Goal: Task Accomplishment & Management: Manage account settings

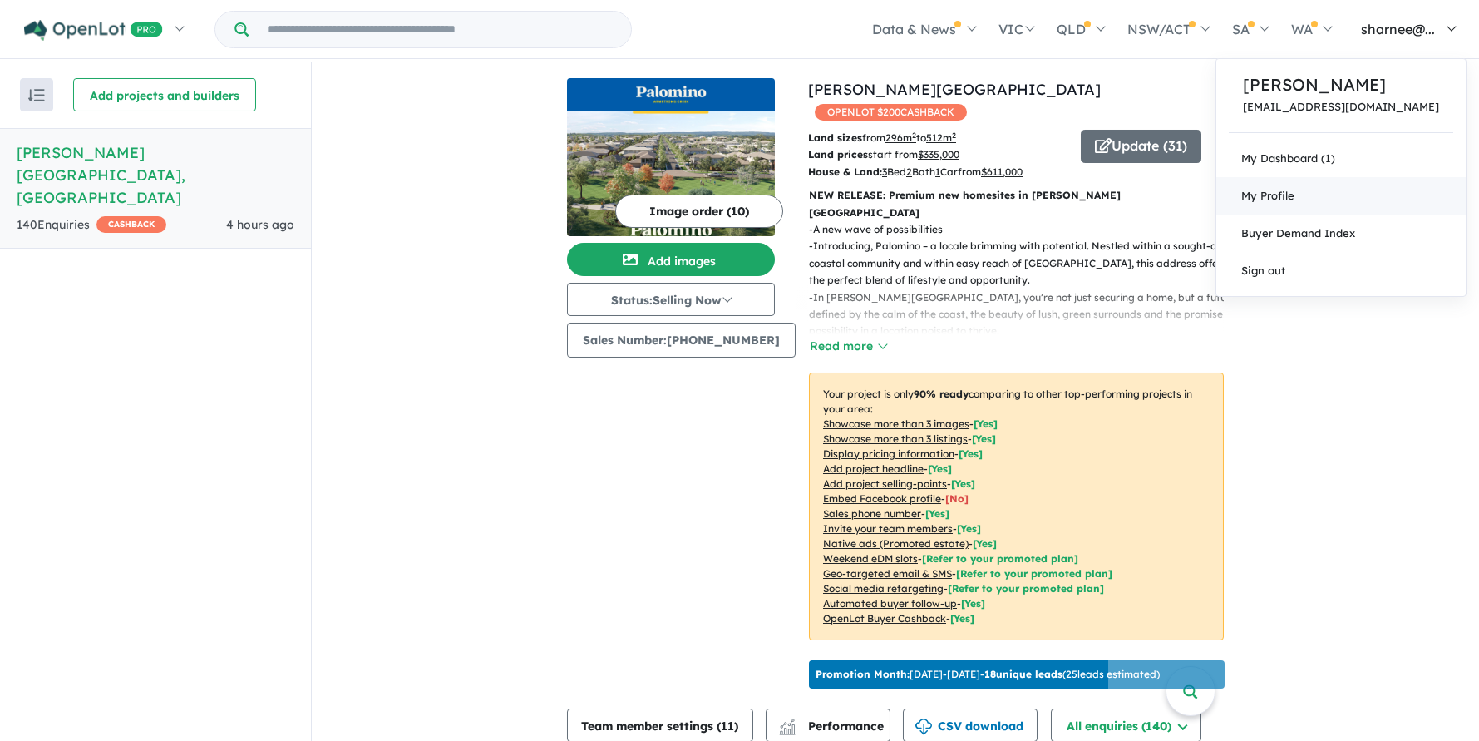
scroll to position [221, 0]
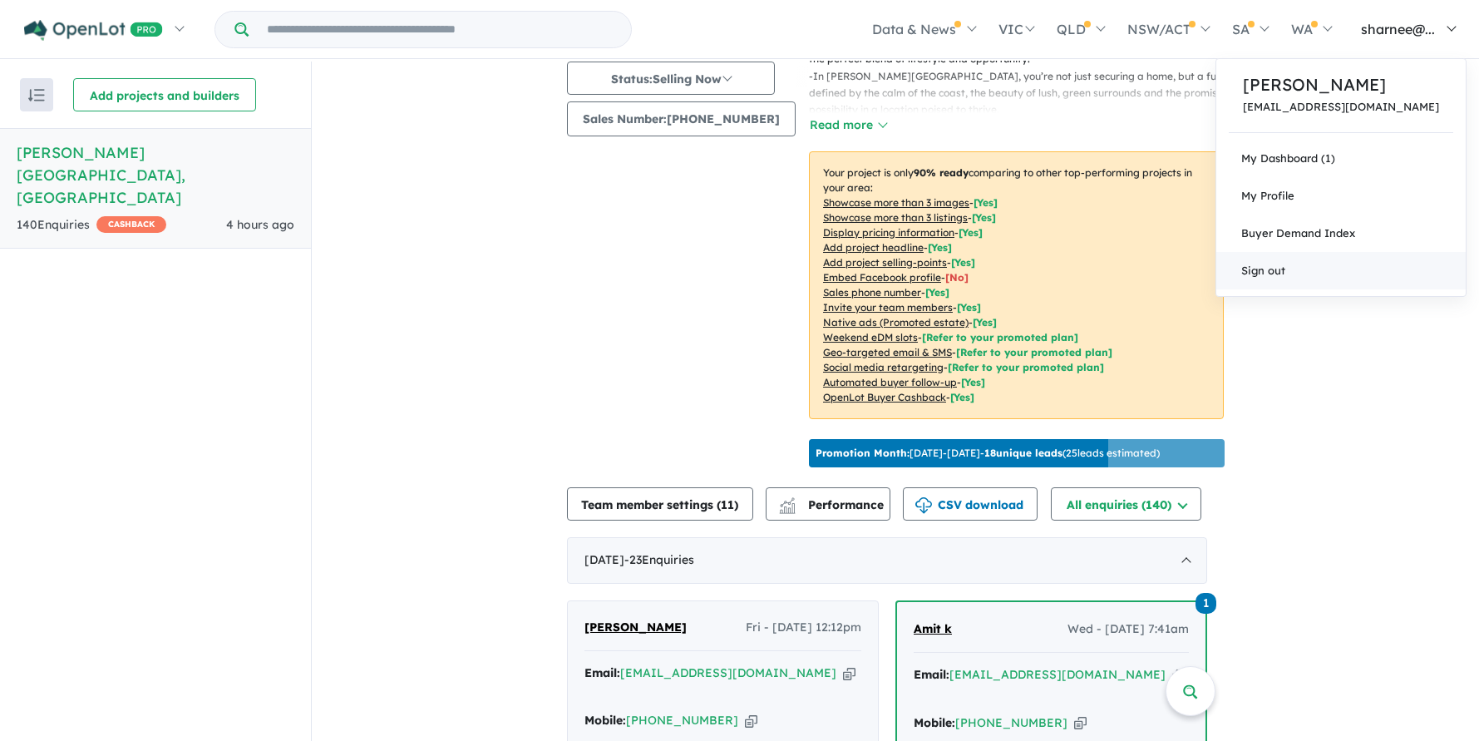
click at [1373, 289] on link "Sign out" at bounding box center [1340, 270] width 249 height 37
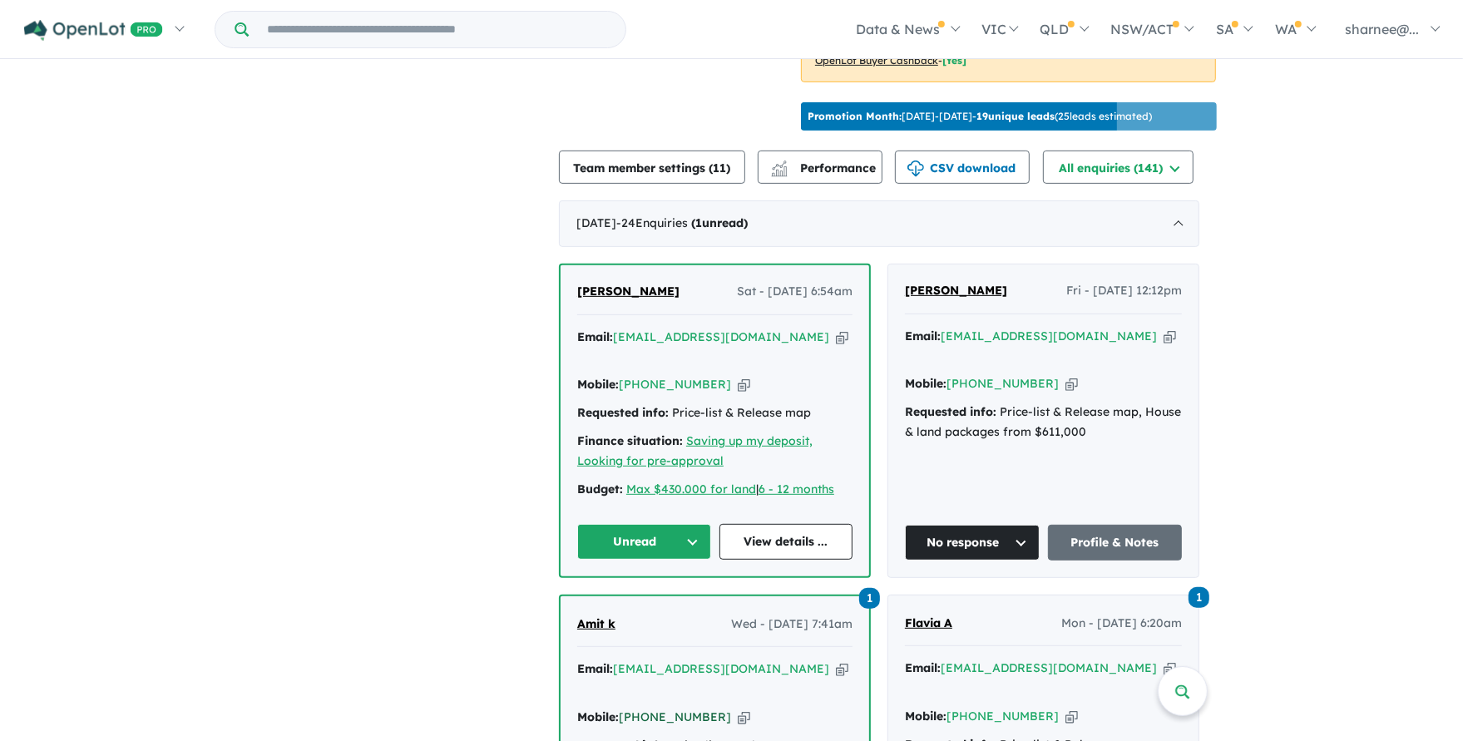
scroll to position [668, 0]
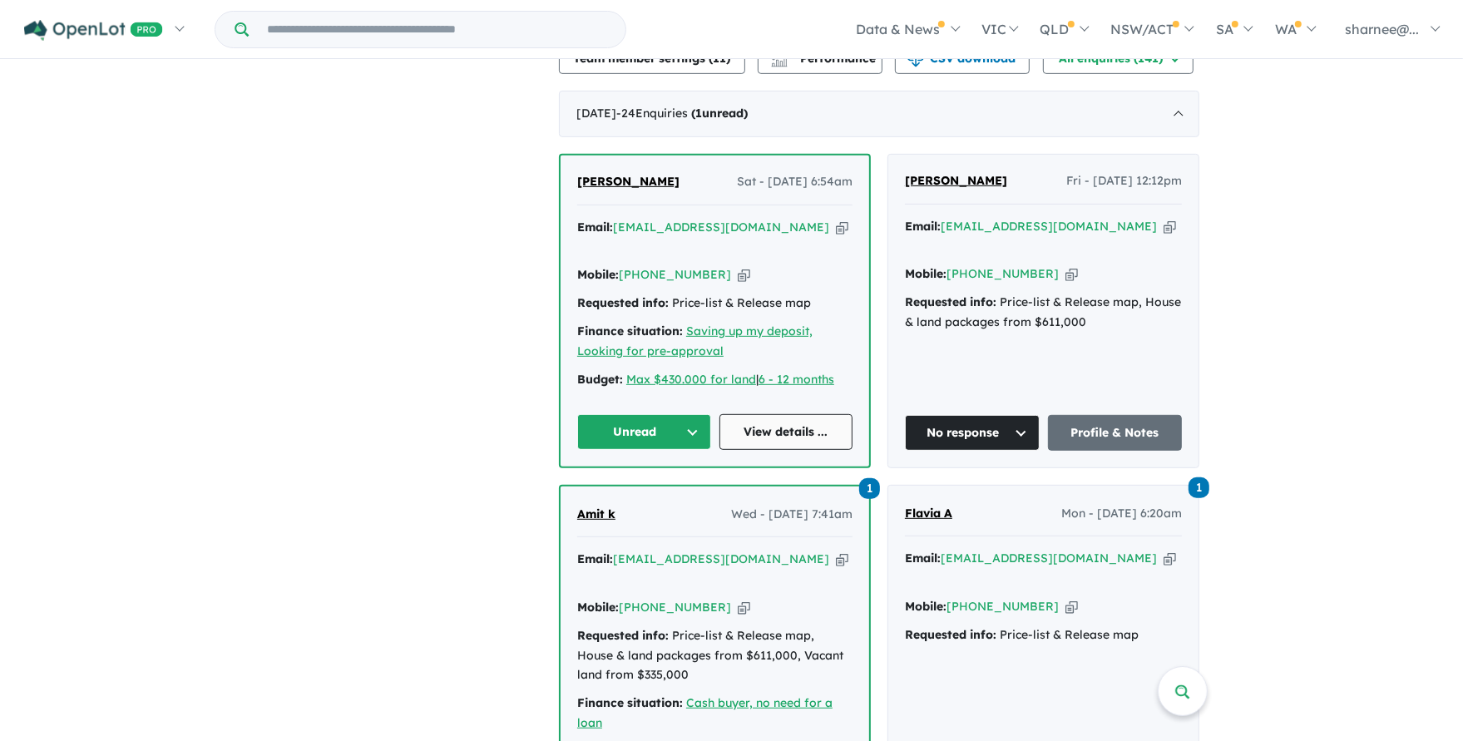
click at [766, 415] on link "View details ..." at bounding box center [786, 432] width 134 height 36
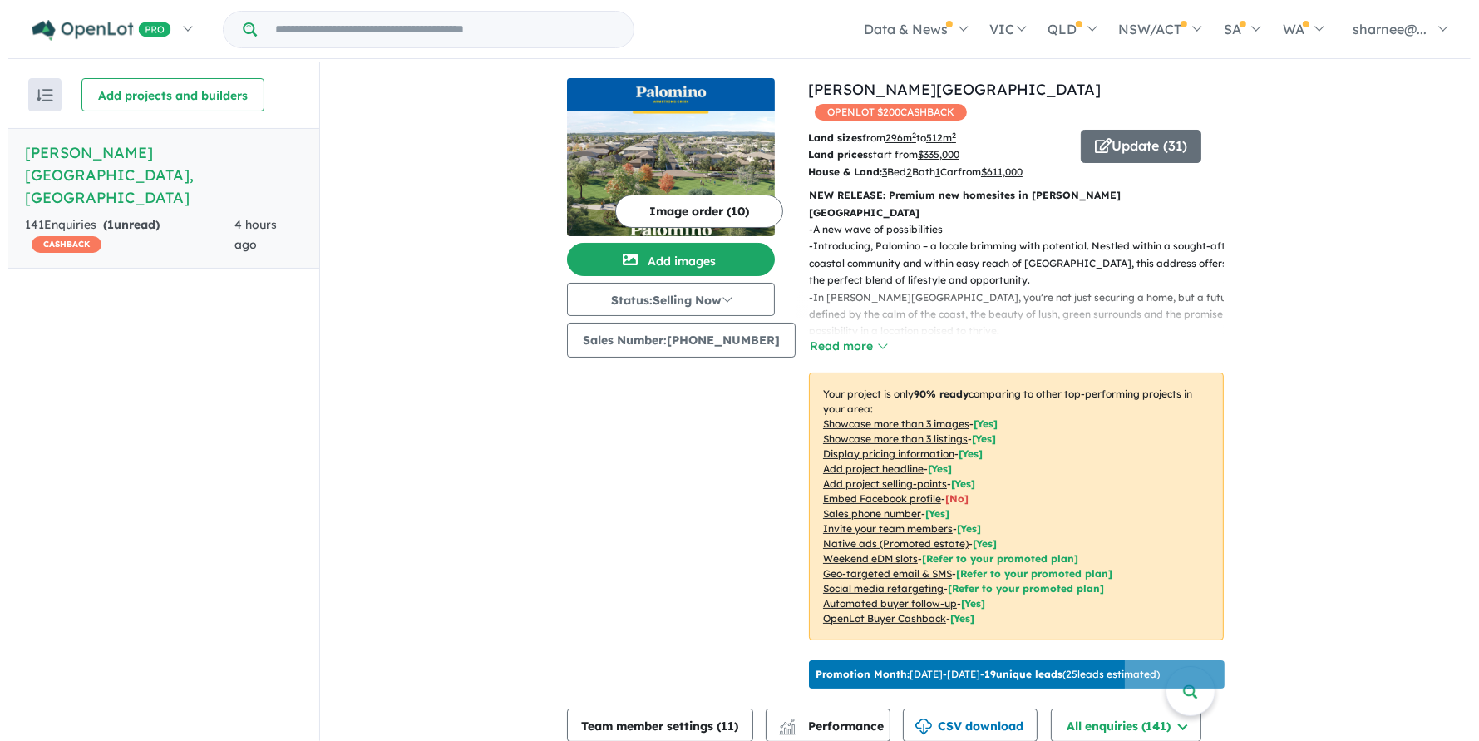
scroll to position [0, 0]
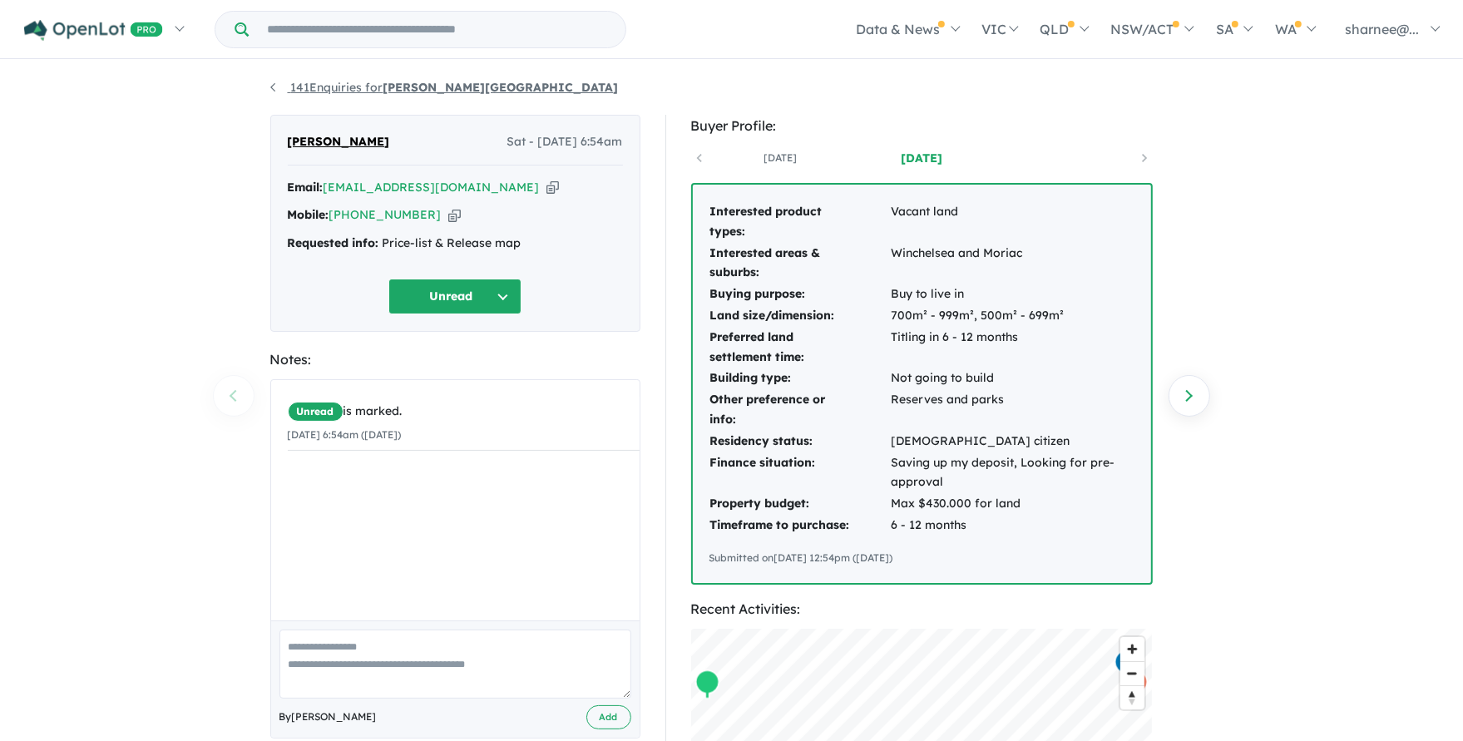
click at [313, 85] on link "141 Enquiries for Palomino - Armstrong Creek" at bounding box center [444, 87] width 348 height 15
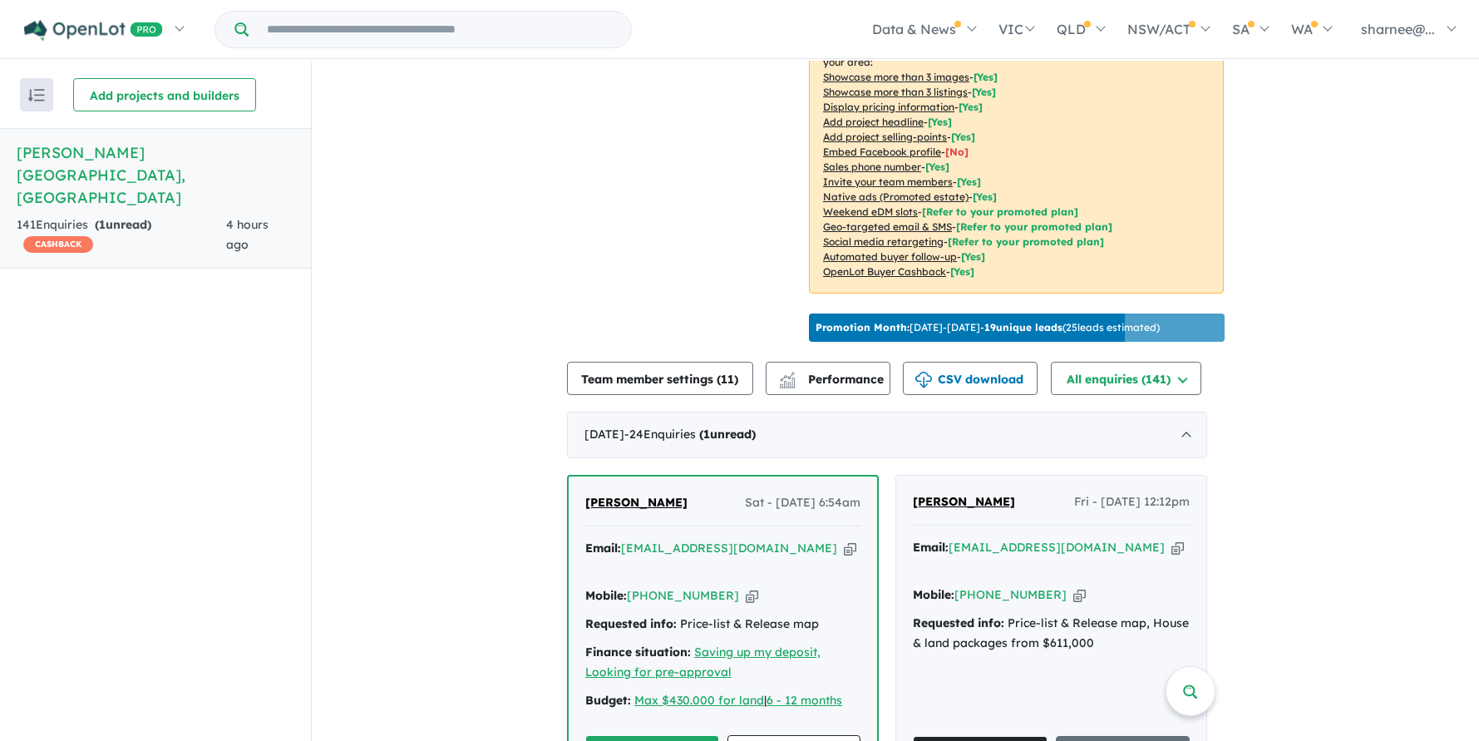
scroll to position [556, 0]
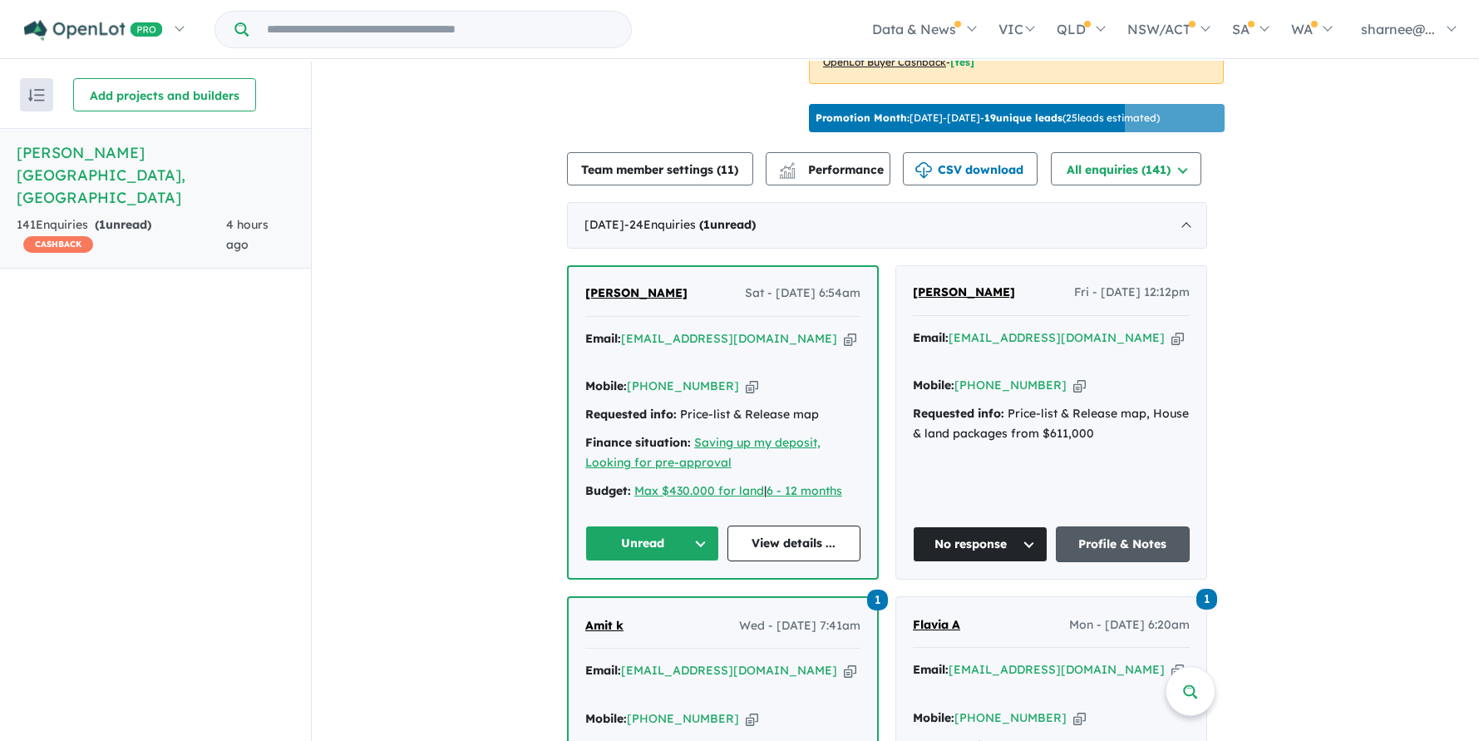
click at [1117, 526] on link "Profile & Notes" at bounding box center [1123, 544] width 135 height 36
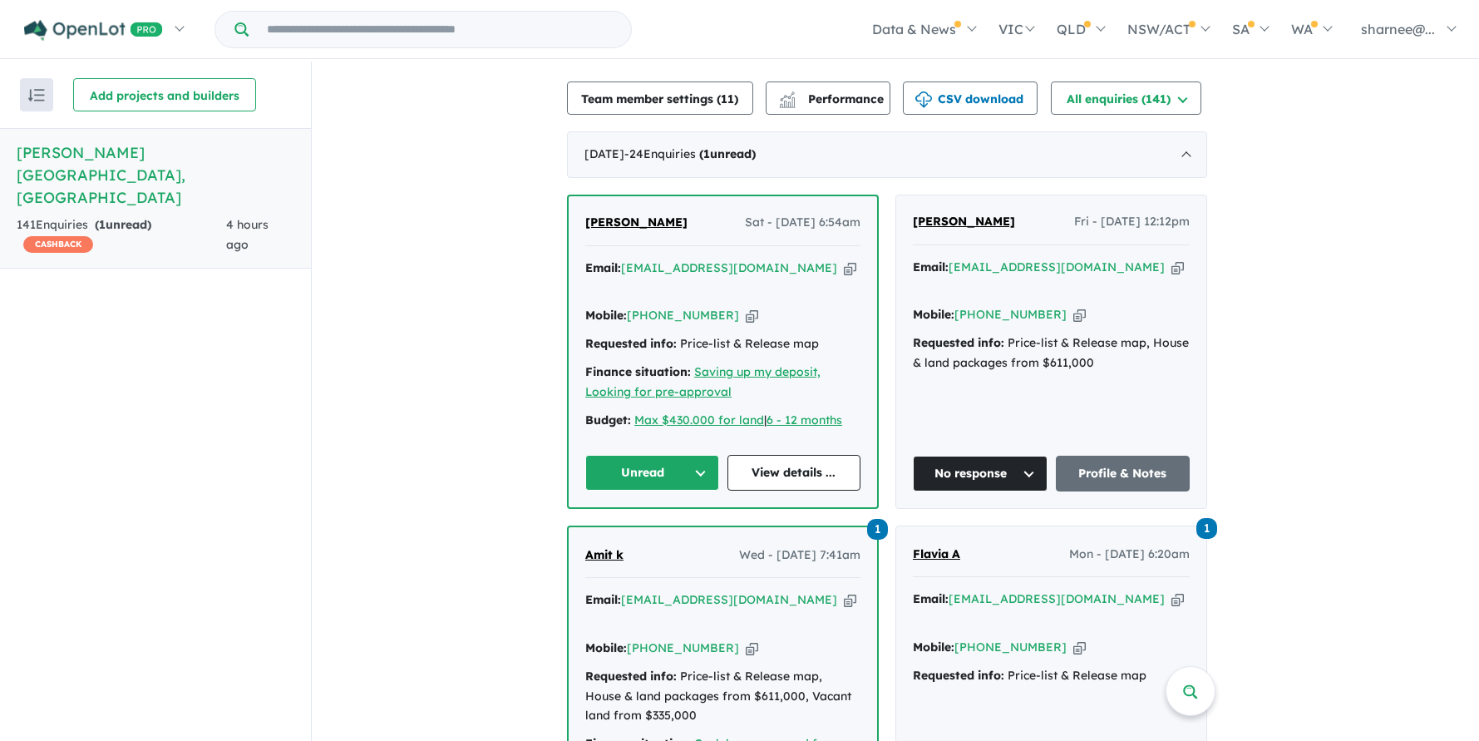
scroll to position [668, 0]
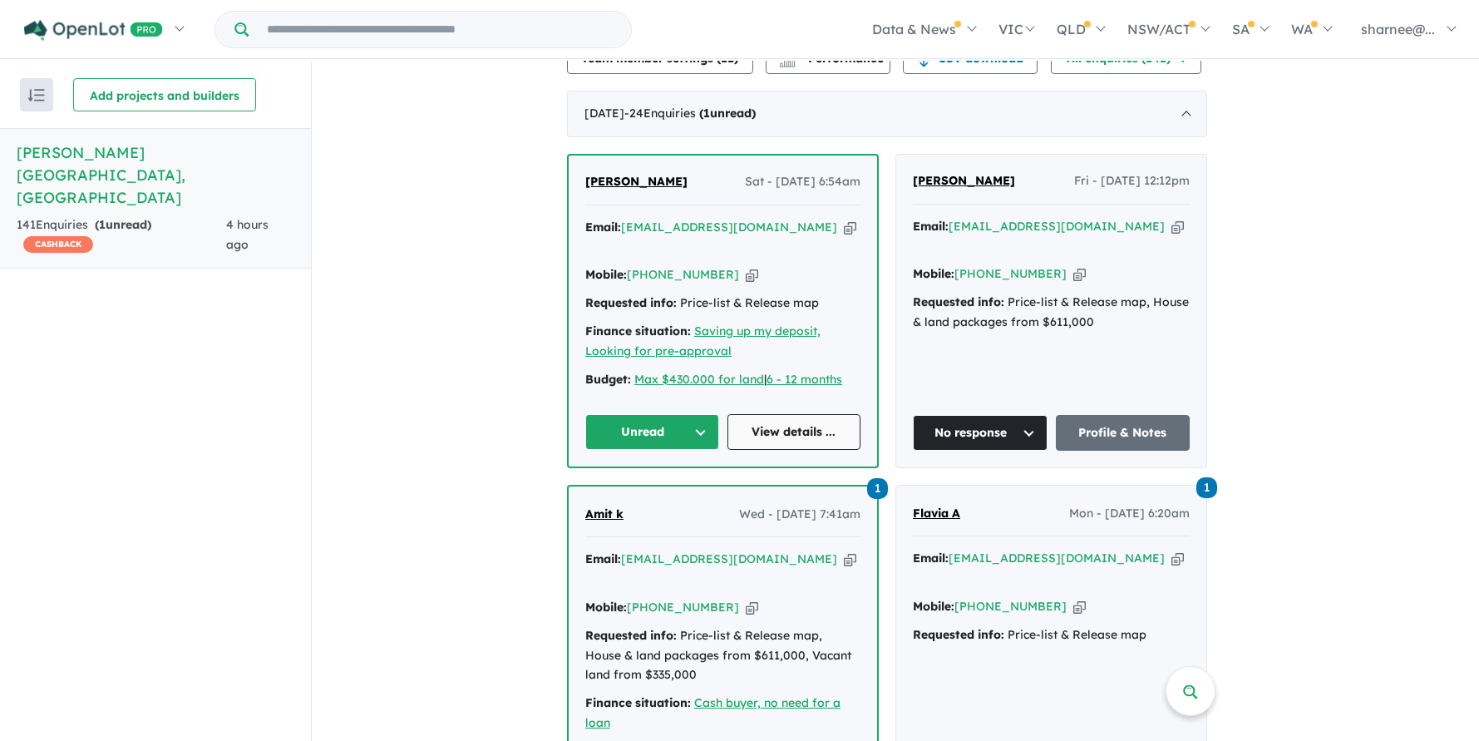
click at [841, 420] on link "View details ..." at bounding box center [795, 432] width 134 height 36
click at [769, 414] on link "View details ..." at bounding box center [795, 432] width 134 height 36
click at [796, 421] on link "View details ..." at bounding box center [795, 432] width 134 height 36
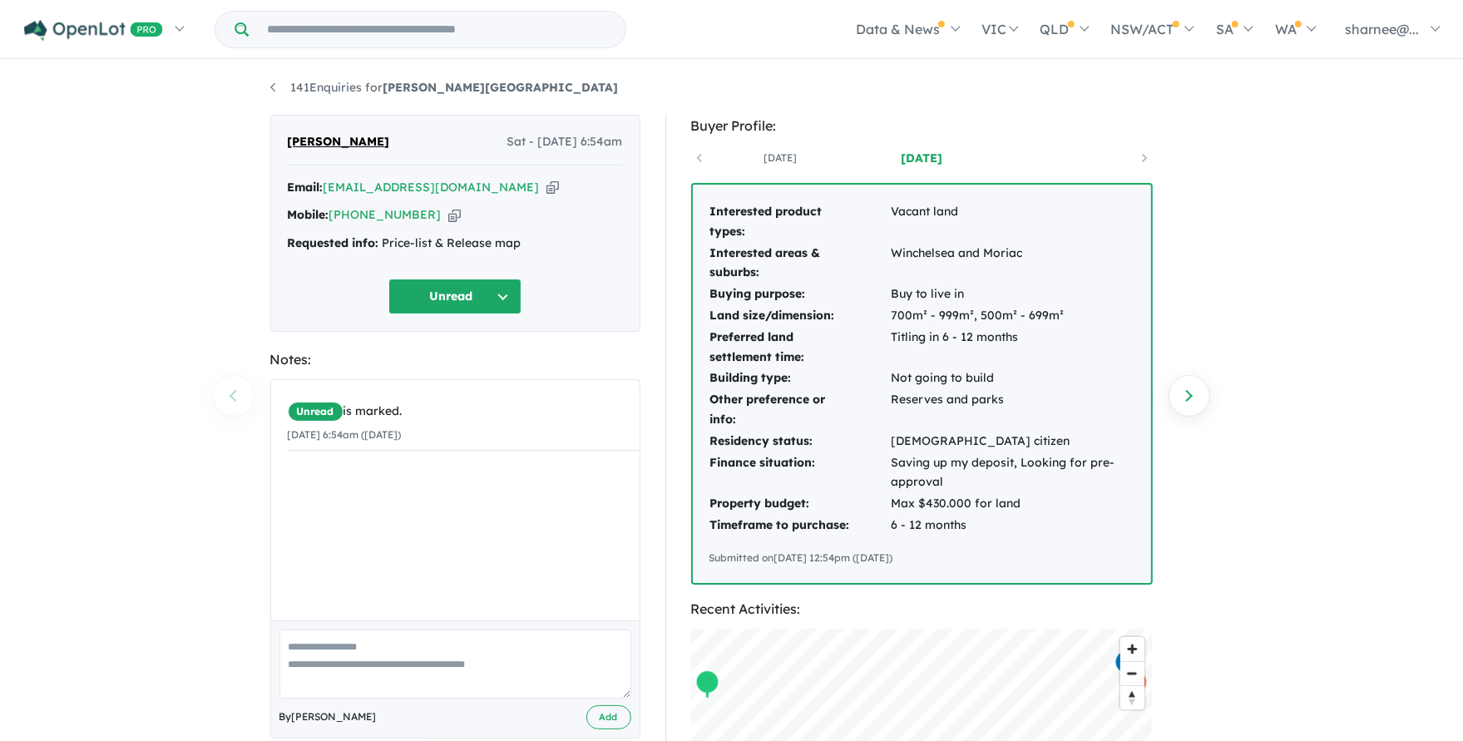
click at [489, 293] on button "Unread" at bounding box center [454, 297] width 133 height 36
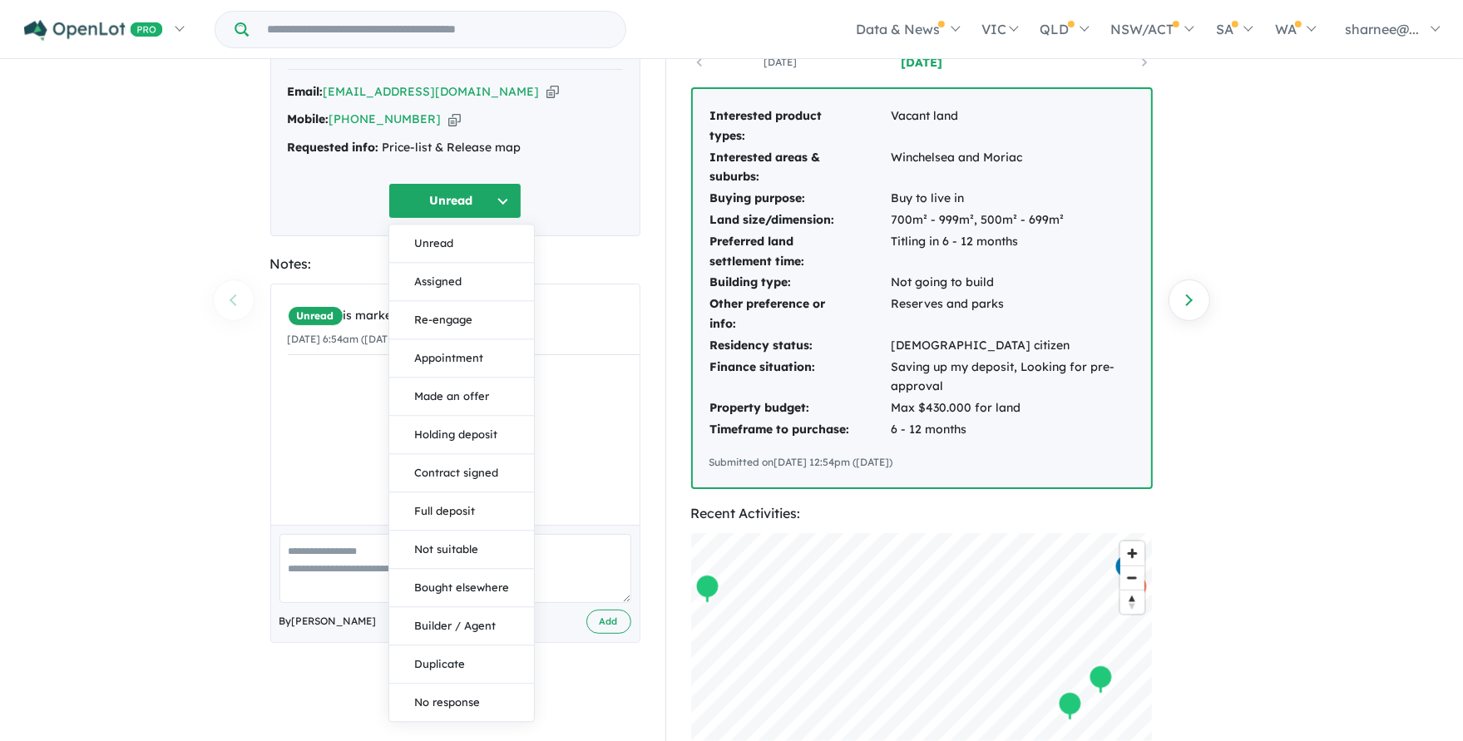
scroll to position [221, 0]
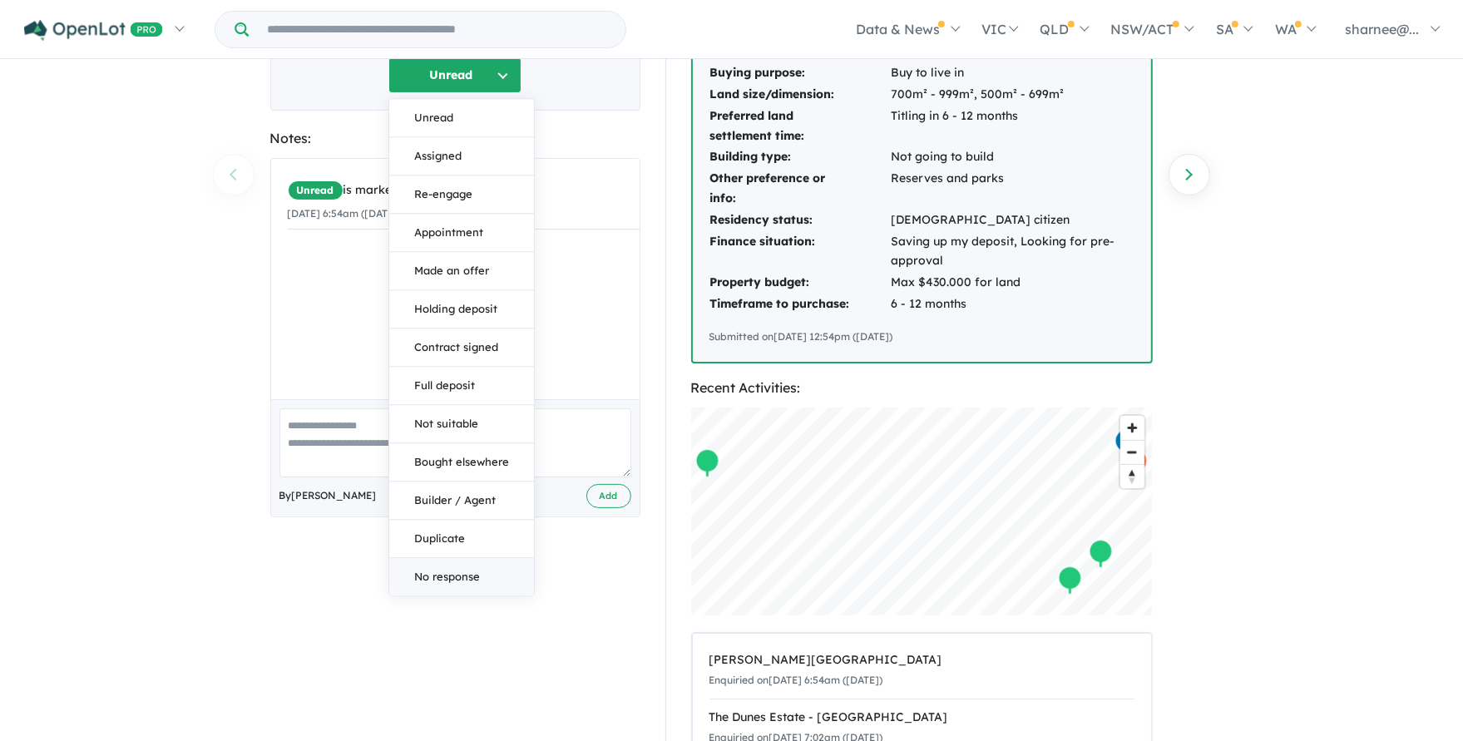
click at [438, 562] on button "No response" at bounding box center [461, 576] width 145 height 37
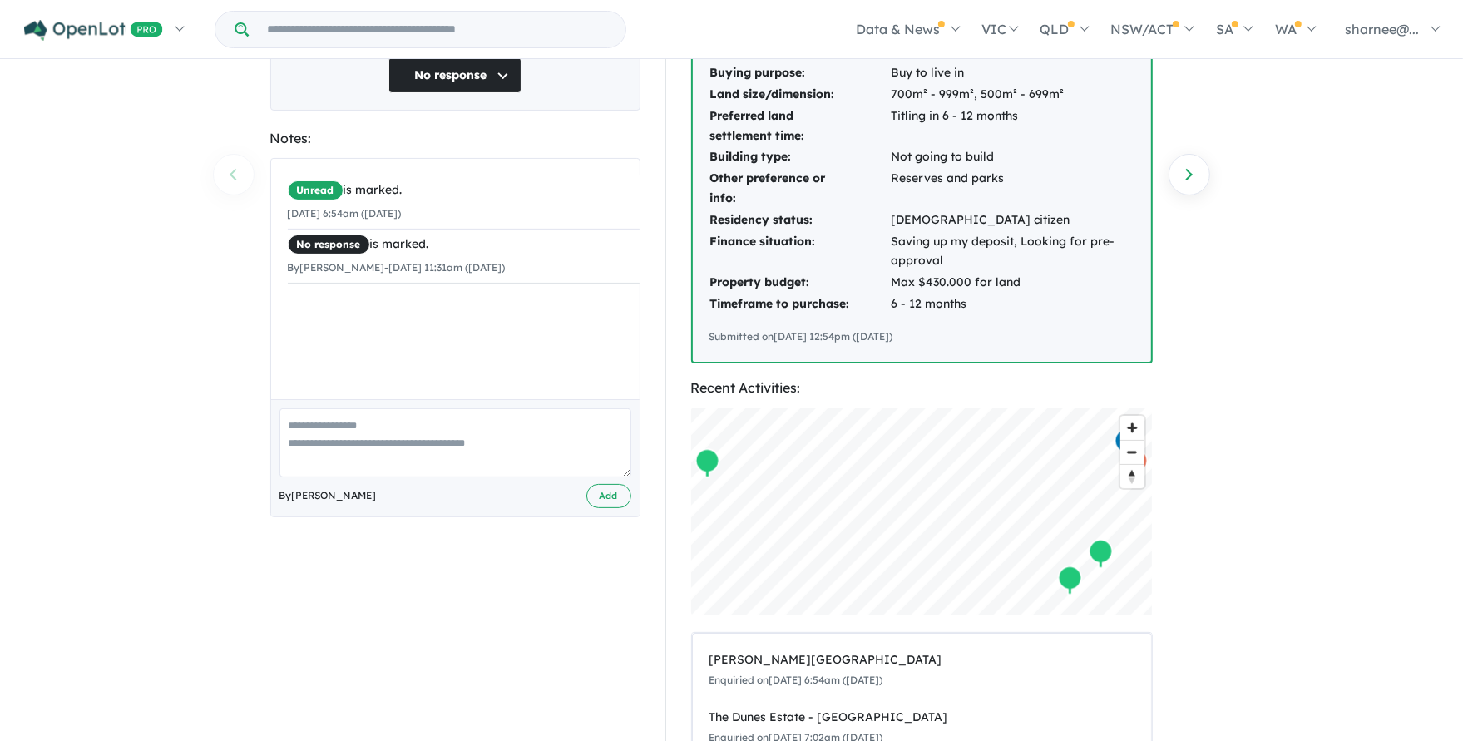
drag, startPoint x: 399, startPoint y: 405, endPoint x: 419, endPoint y: 475, distance: 72.6
click at [398, 405] on div "By Sharnee Gray Add" at bounding box center [455, 457] width 368 height 117
click at [401, 415] on textarea at bounding box center [455, 442] width 352 height 69
click at [414, 424] on textarea at bounding box center [455, 442] width 352 height 69
type textarea "*"
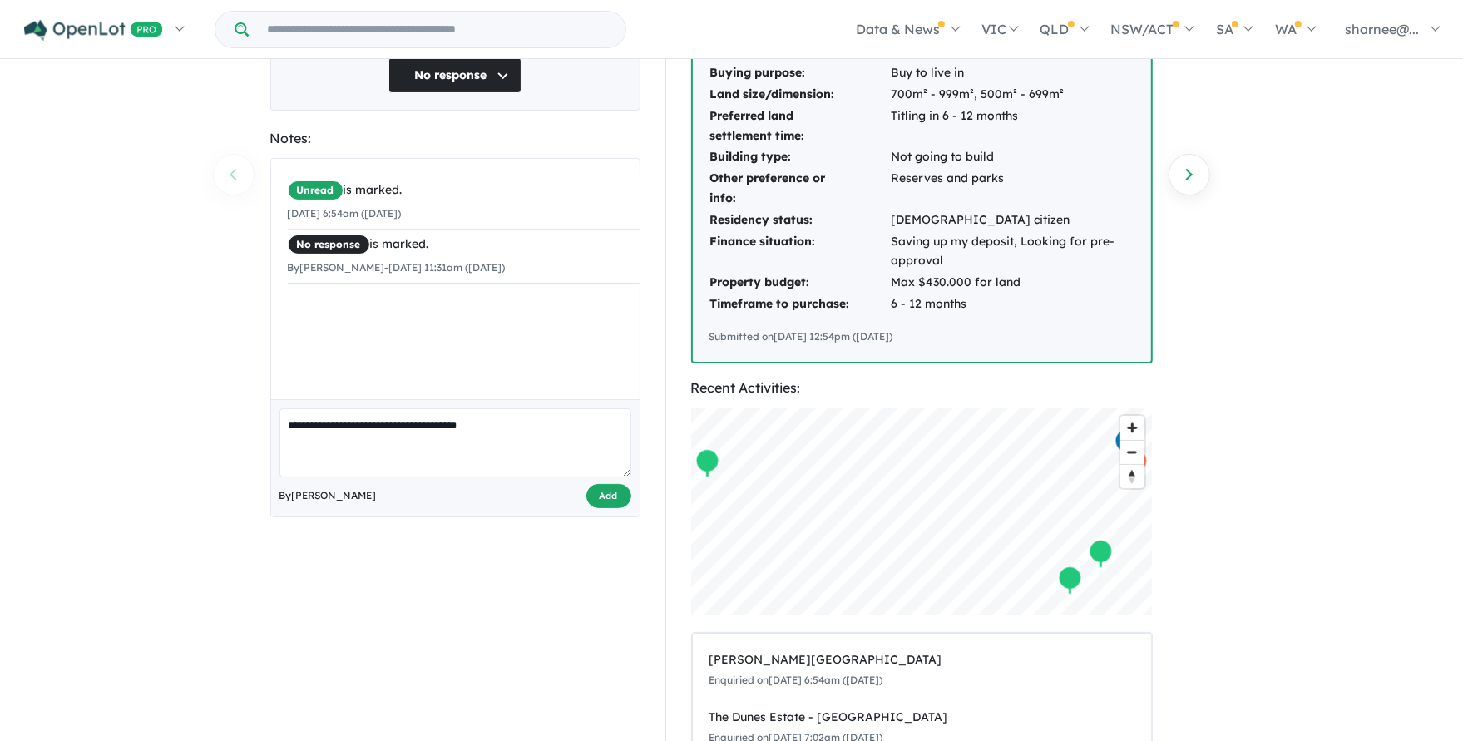
type textarea "**********"
click at [622, 506] on button "Add" at bounding box center [608, 496] width 45 height 24
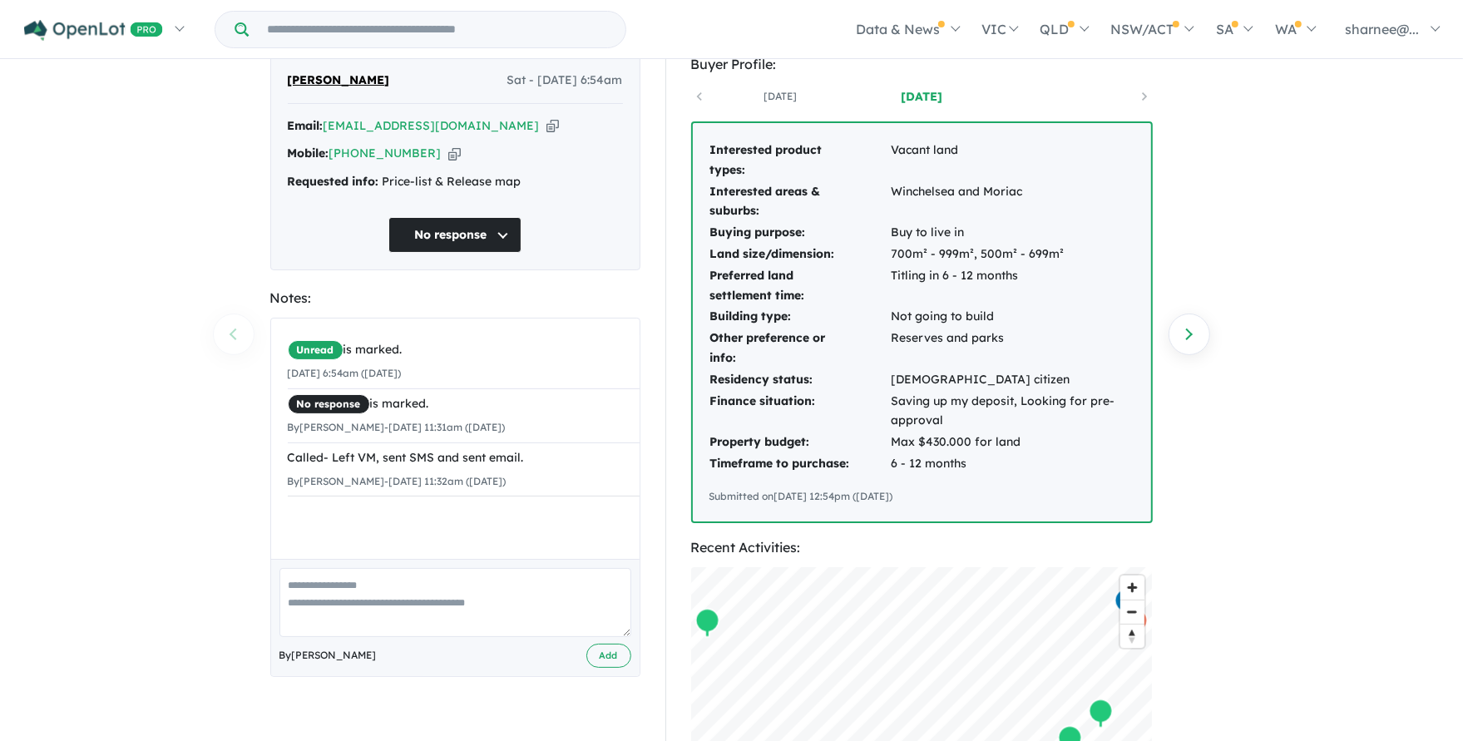
scroll to position [111, 0]
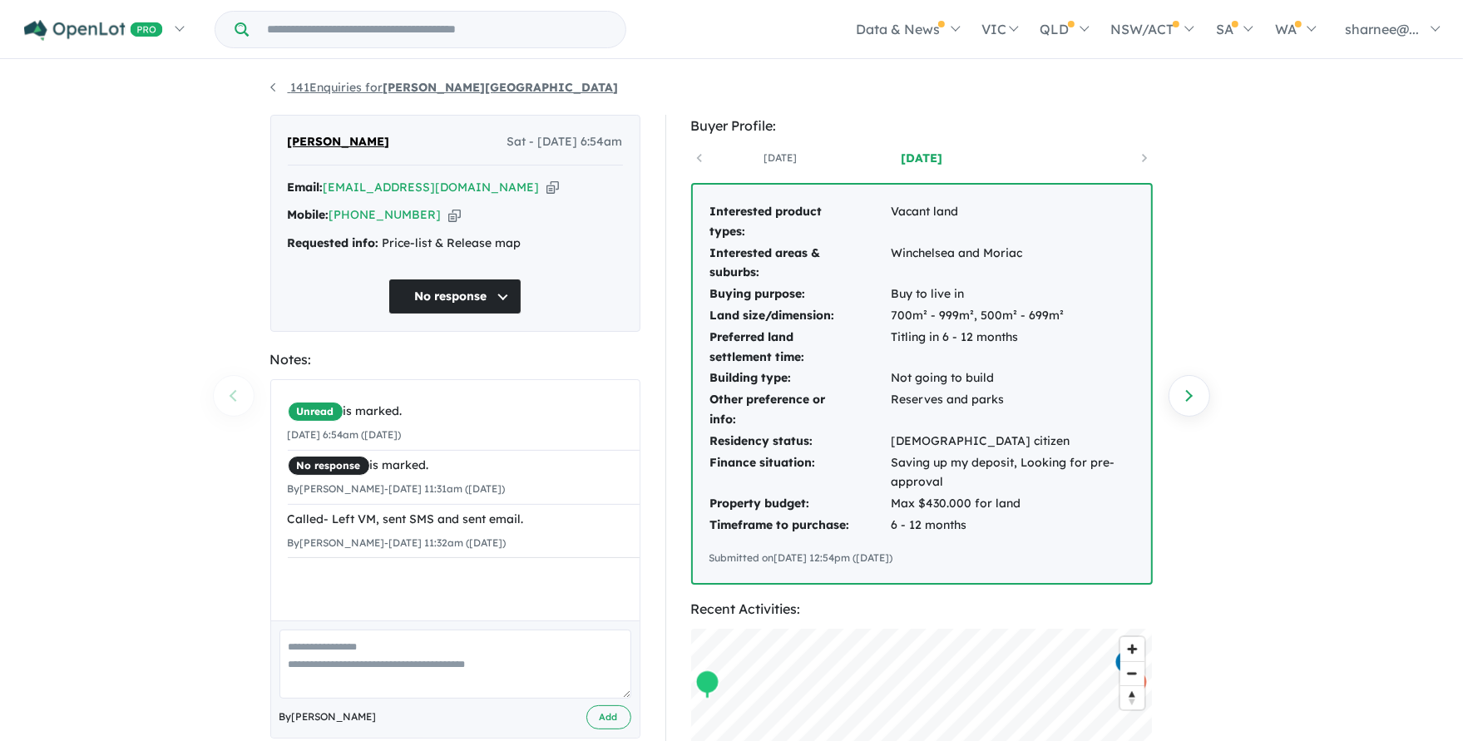
click at [299, 93] on link "141 Enquiries for [PERSON_NAME][GEOGRAPHIC_DATA]" at bounding box center [444, 87] width 348 height 15
click at [266, 90] on div "141 Enquiries for [PERSON_NAME] Creek Previous enquiry Next enquiry [PERSON_NAM…" at bounding box center [732, 401] width 948 height 679
click at [276, 90] on link "141 Enquiries for [PERSON_NAME][GEOGRAPHIC_DATA]" at bounding box center [444, 87] width 348 height 15
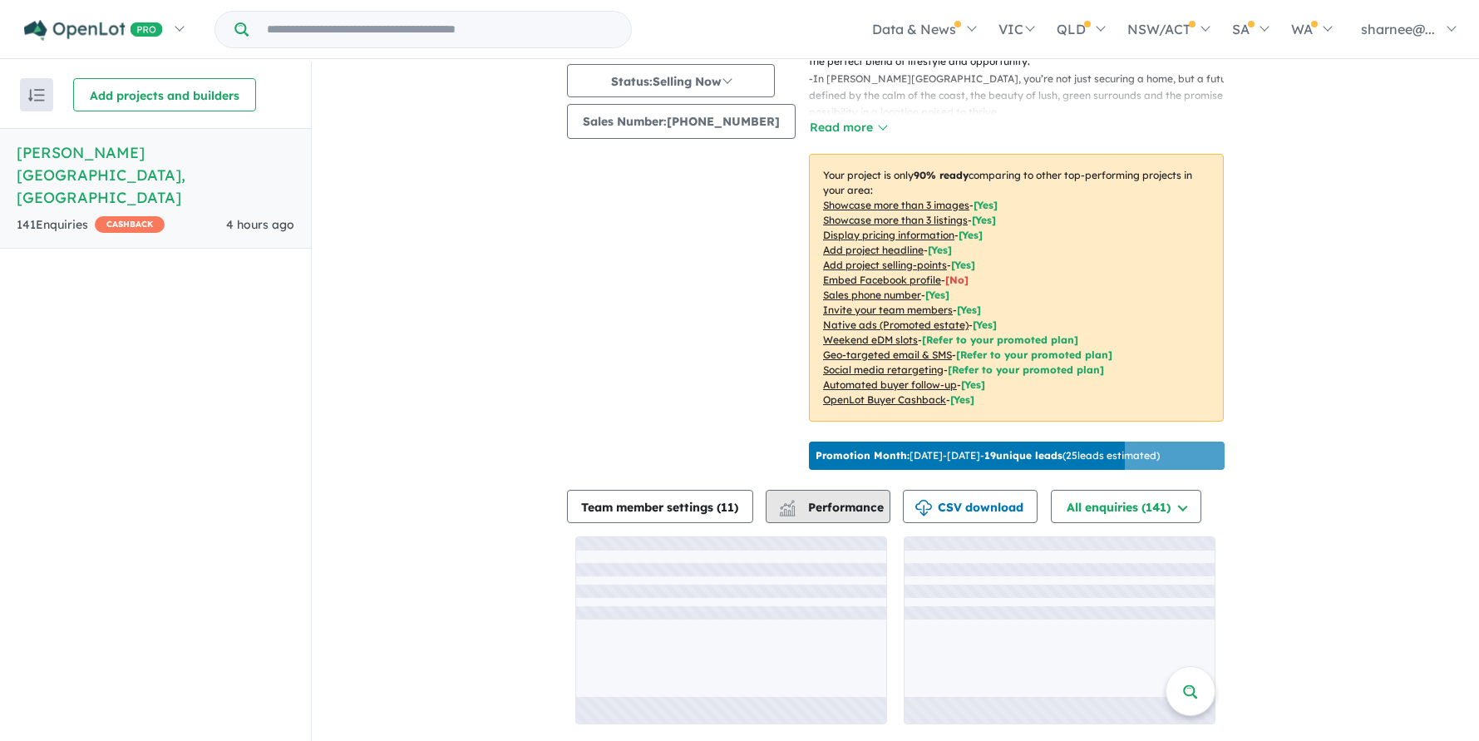
scroll to position [224, 0]
